Goal: Book appointment/travel/reservation

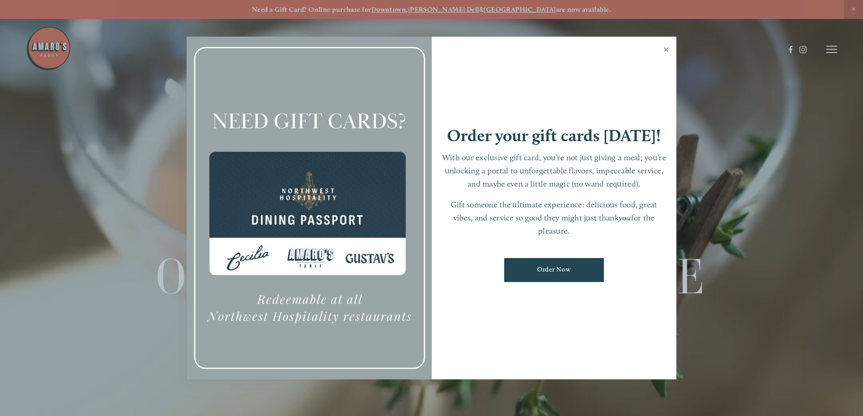
click at [665, 52] on link "Close" at bounding box center [666, 50] width 18 height 25
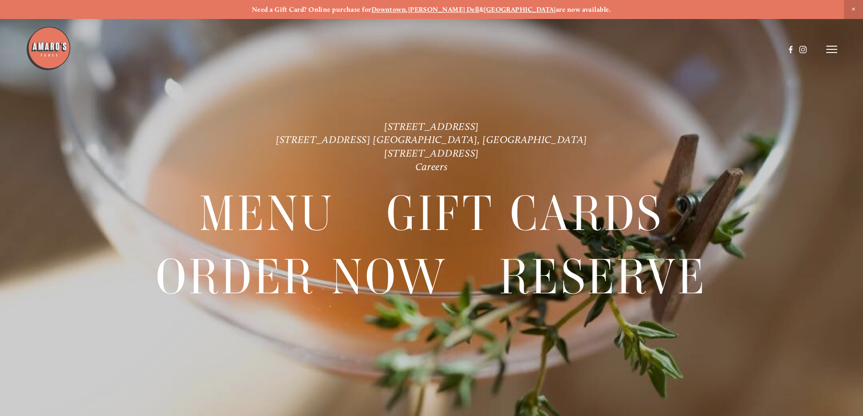
click at [55, 51] on img at bounding box center [48, 48] width 45 height 45
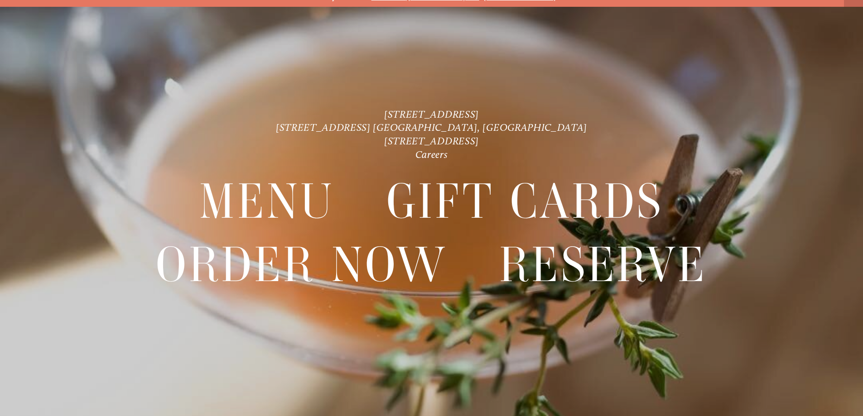
scroll to position [19, 0]
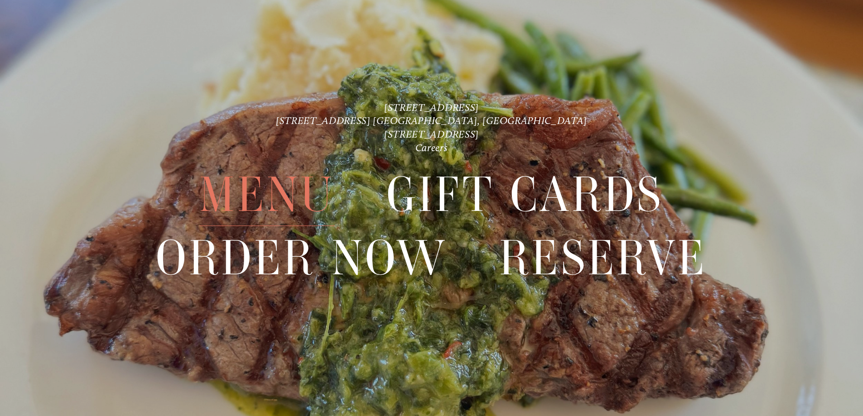
click at [259, 206] on span "Menu" at bounding box center [266, 195] width 135 height 62
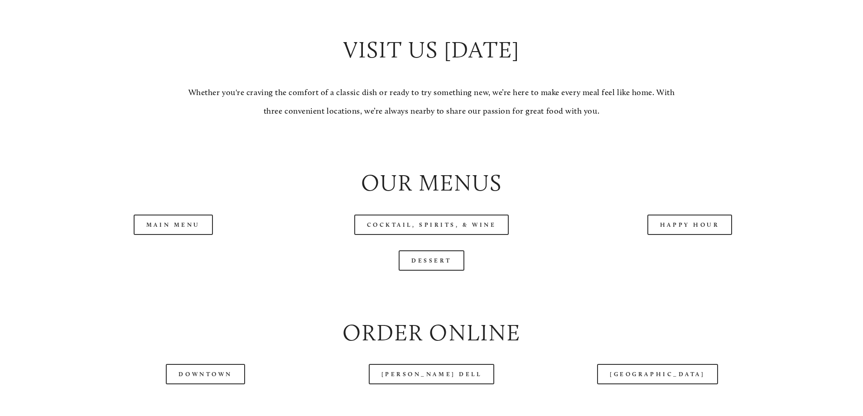
scroll to position [951, 0]
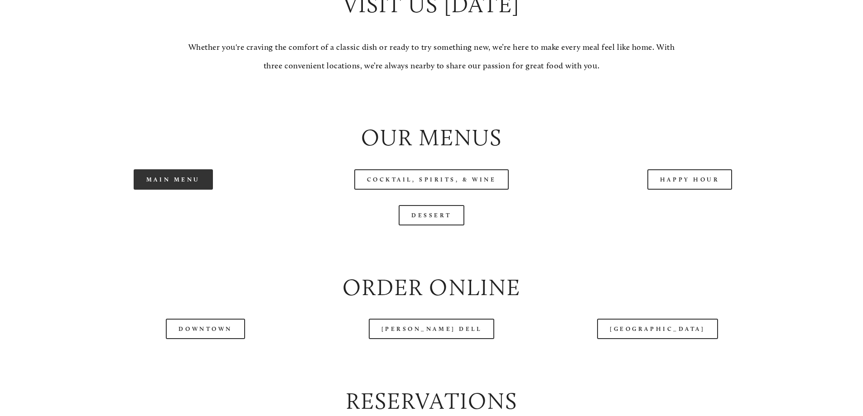
click at [181, 190] on link "Main Menu" at bounding box center [173, 179] width 79 height 20
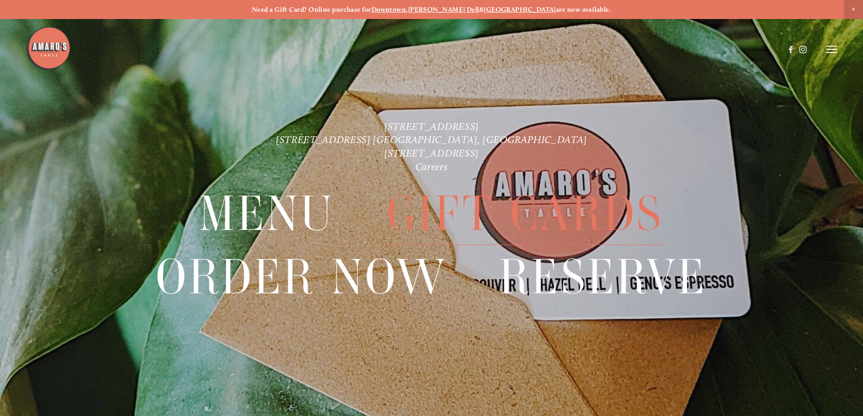
click at [422, 208] on span "Gift Cards" at bounding box center [524, 214] width 277 height 62
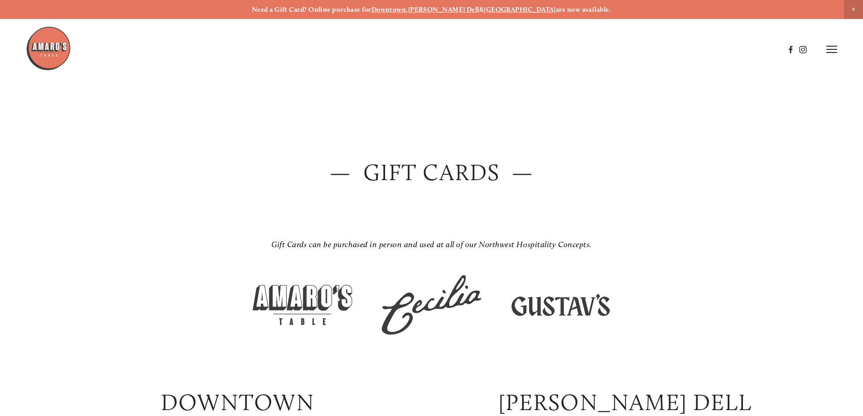
click at [432, 302] on img at bounding box center [431, 304] width 114 height 71
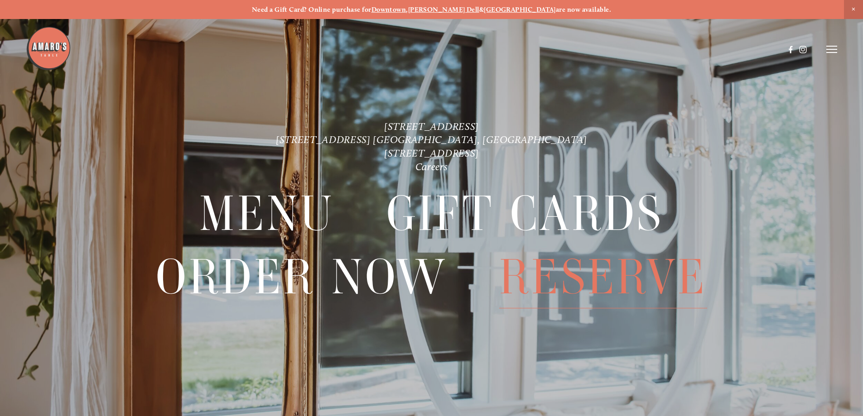
click at [599, 279] on span "Reserve" at bounding box center [603, 277] width 208 height 62
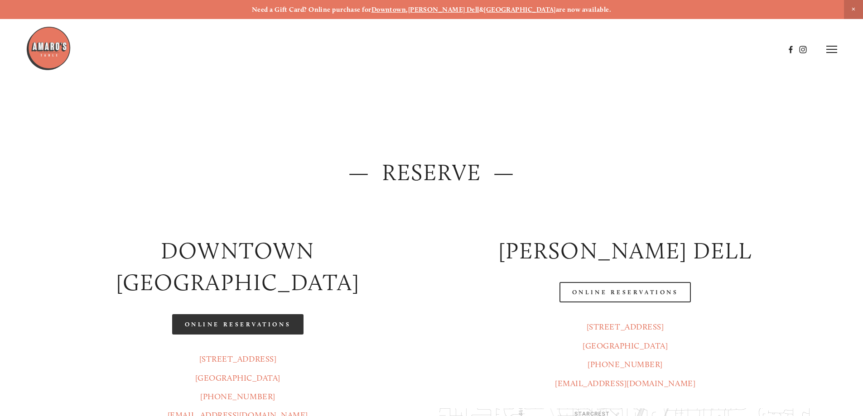
click at [244, 314] on link "Online Reservations" at bounding box center [237, 324] width 131 height 20
